Goal: Transaction & Acquisition: Book appointment/travel/reservation

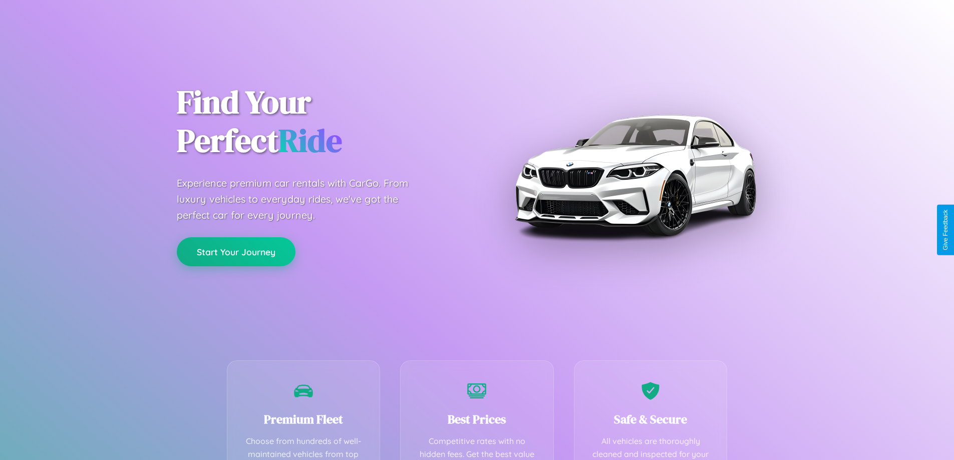
click at [236, 252] on button "Start Your Journey" at bounding box center [236, 251] width 119 height 29
click at [236, 251] on button "Start Your Journey" at bounding box center [236, 251] width 119 height 29
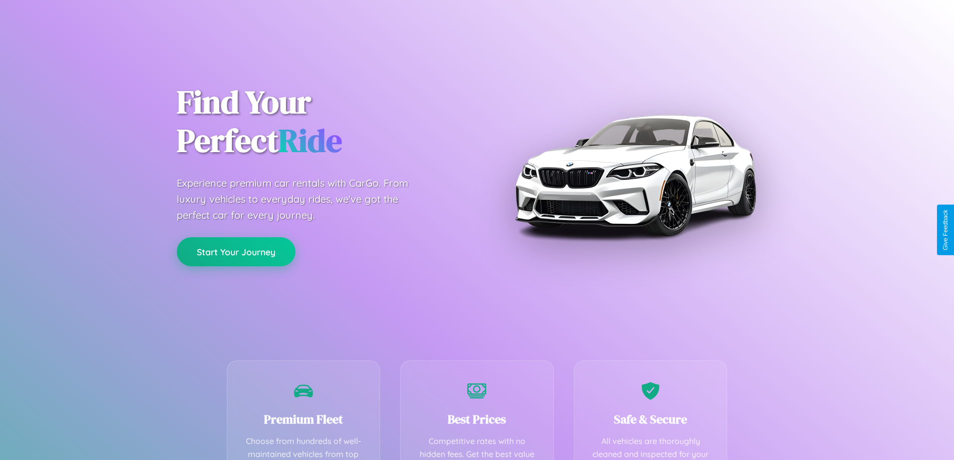
click at [236, 251] on button "Start Your Journey" at bounding box center [236, 251] width 119 height 29
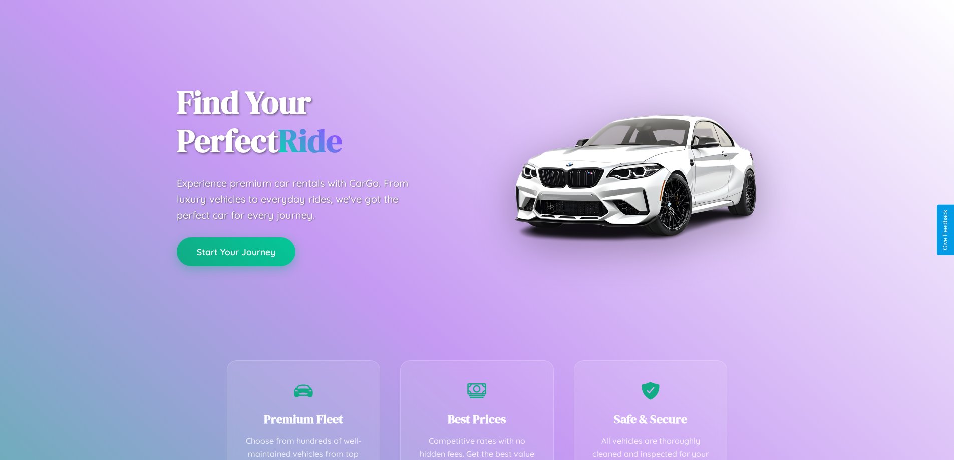
click at [236, 251] on button "Start Your Journey" at bounding box center [236, 251] width 119 height 29
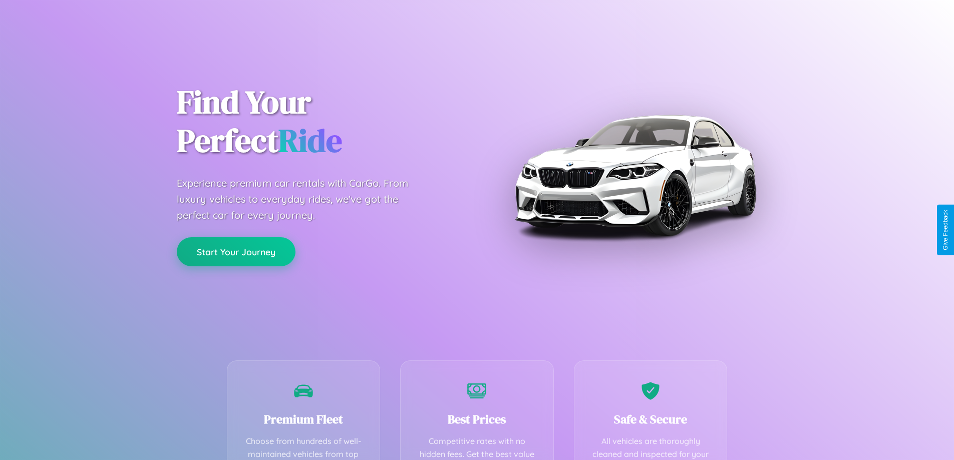
click at [236, 251] on button "Start Your Journey" at bounding box center [236, 251] width 119 height 29
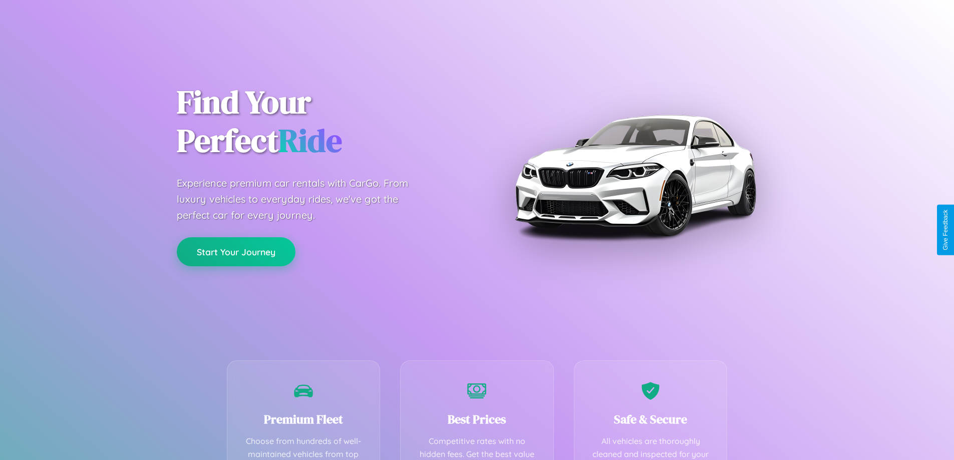
click at [236, 251] on button "Start Your Journey" at bounding box center [236, 251] width 119 height 29
